Goal: Navigation & Orientation: Find specific page/section

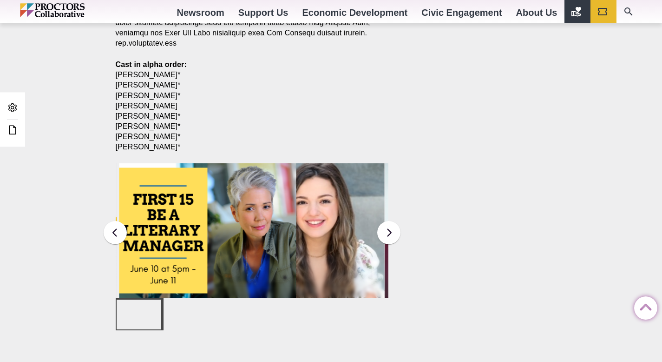
scroll to position [1219, 0]
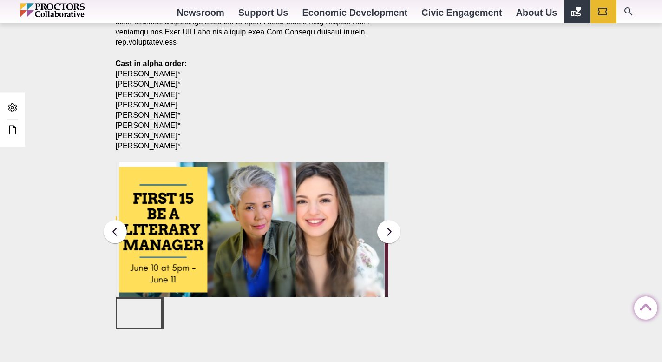
drag, startPoint x: 669, startPoint y: 53, endPoint x: 669, endPoint y: 278, distance: 224.5
click at [385, 220] on button at bounding box center [389, 231] width 23 height 23
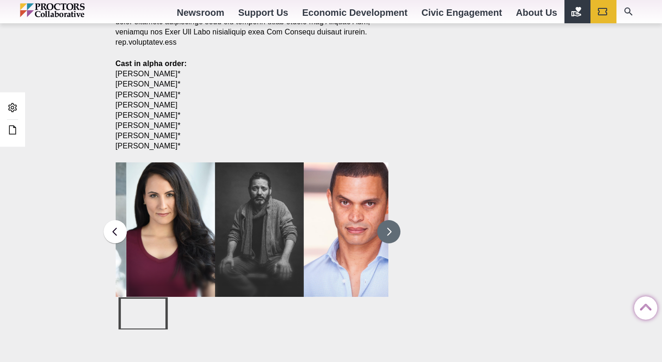
click at [385, 220] on button at bounding box center [389, 231] width 23 height 23
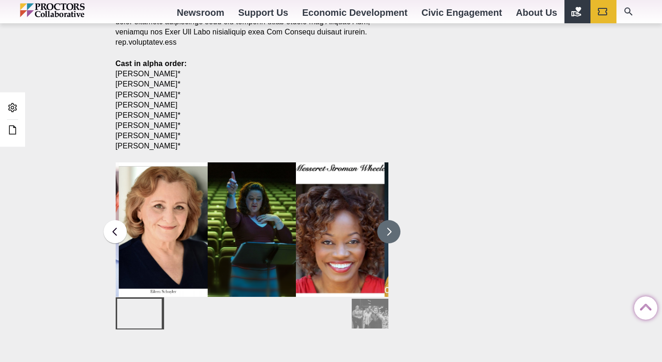
click at [385, 220] on button at bounding box center [389, 231] width 23 height 23
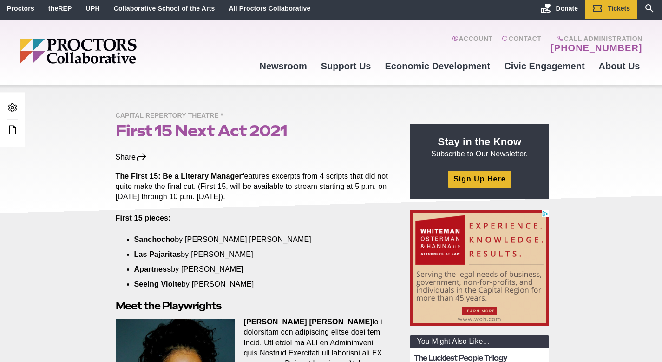
scroll to position [0, 0]
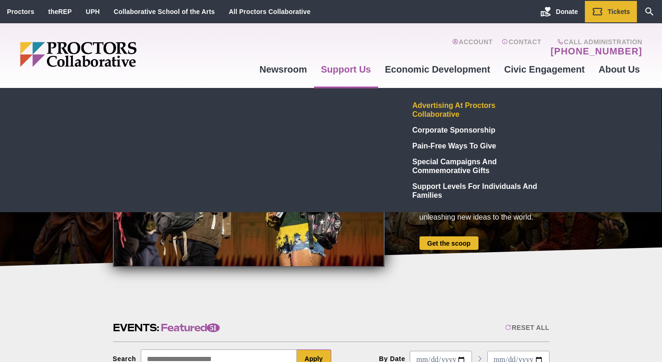
click at [440, 106] on link "Advertising at Proctors Collaborative" at bounding box center [477, 109] width 136 height 25
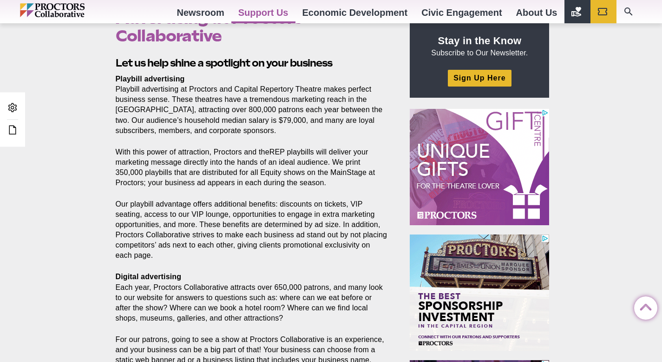
scroll to position [310, 0]
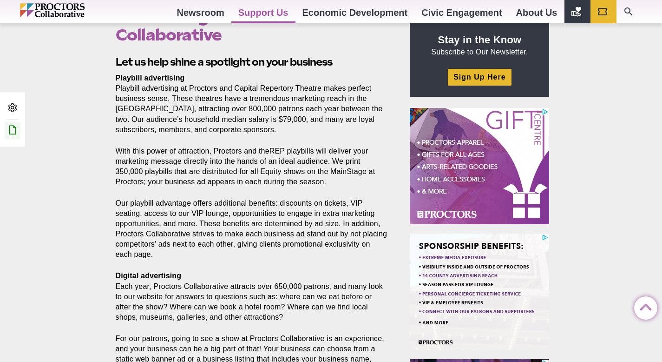
click at [15, 133] on icon at bounding box center [12, 129] width 11 height 11
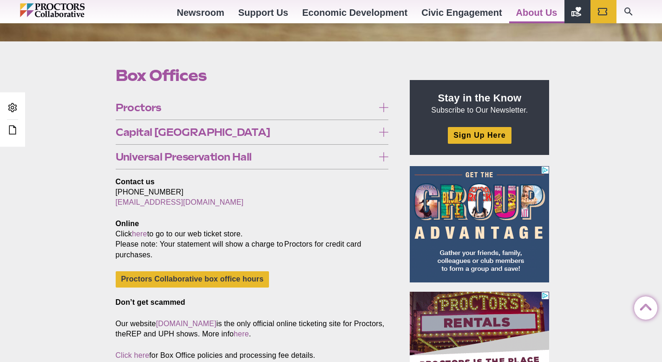
scroll to position [236, 0]
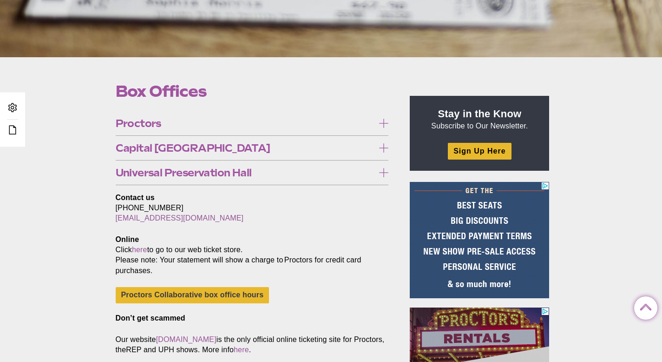
click at [384, 127] on icon at bounding box center [383, 123] width 9 height 9
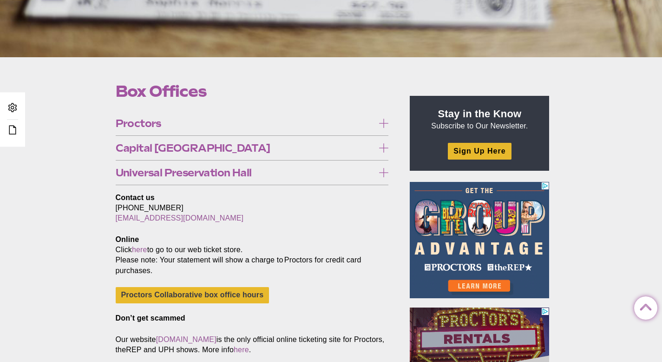
click at [383, 121] on icon at bounding box center [383, 123] width 9 height 9
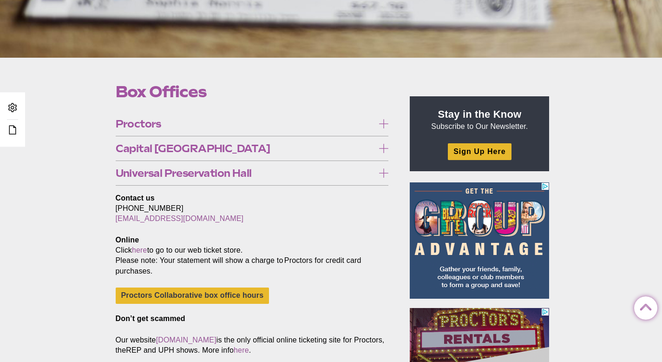
scroll to position [231, 0]
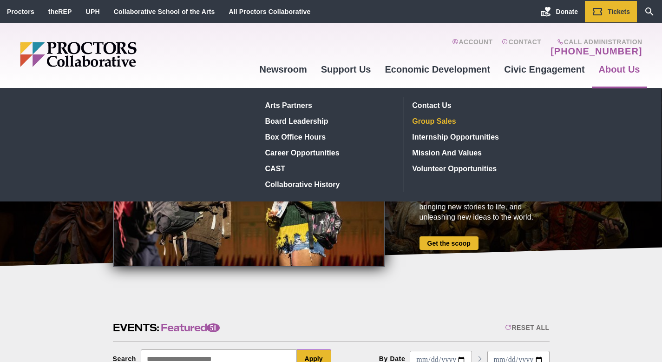
click at [431, 124] on link "Group Sales" at bounding box center [477, 121] width 136 height 16
